Goal: Check status: Check status

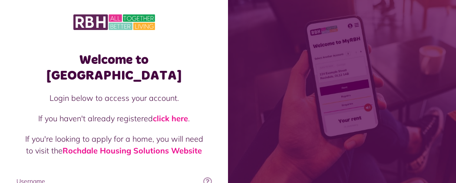
type input "**********"
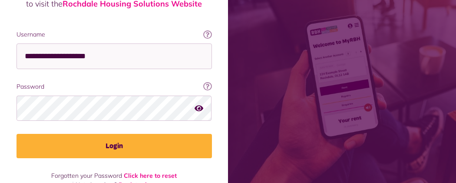
scroll to position [154, 0]
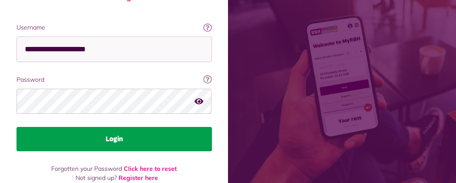
click at [212, 127] on button "Login" at bounding box center [114, 139] width 195 height 24
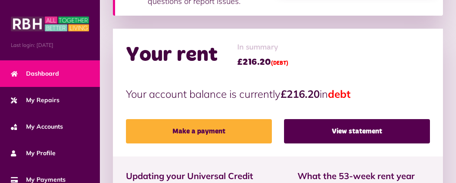
scroll to position [295, 0]
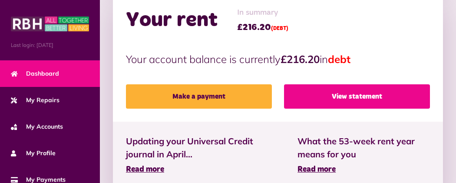
click at [318, 84] on link "View statement" at bounding box center [357, 96] width 146 height 24
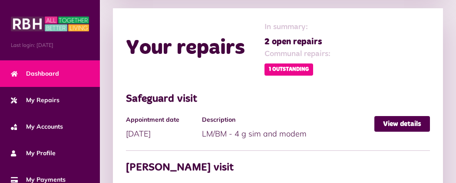
scroll to position [483, 0]
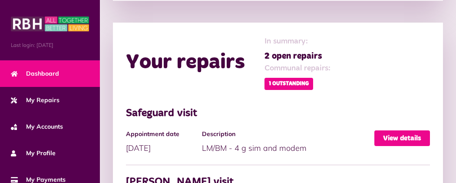
click at [402, 130] on link "View details" at bounding box center [402, 138] width 56 height 16
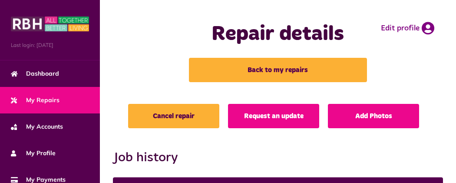
click at [0, 0] on button "Menu" at bounding box center [0, 0] width 0 height 0
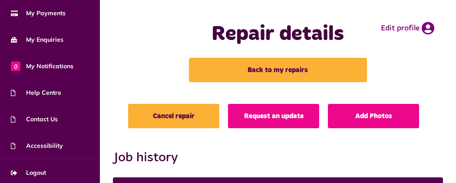
scroll to position [170, 0]
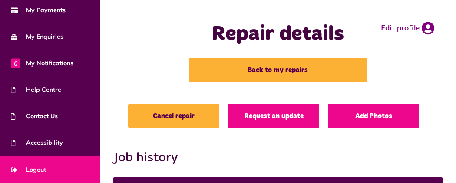
click at [55, 168] on link "Logout" at bounding box center [50, 169] width 100 height 26
